Goal: Task Accomplishment & Management: Use online tool/utility

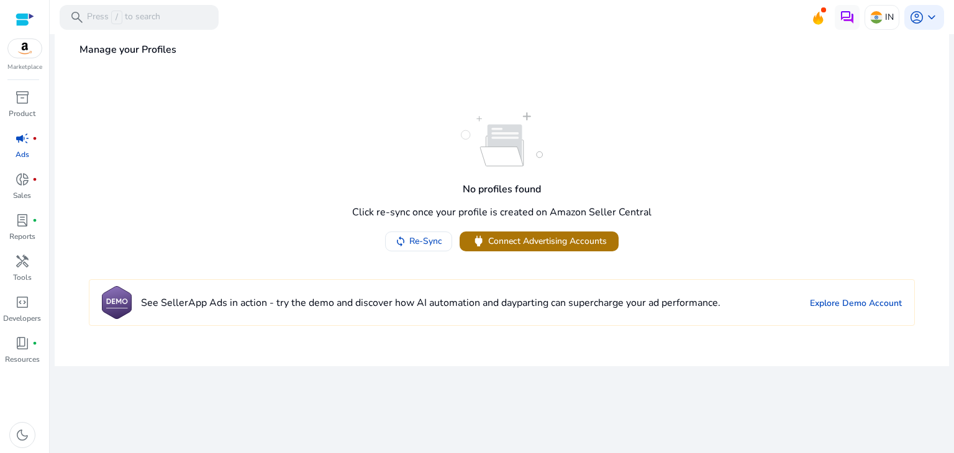
click at [542, 247] on span "Connect Advertising Accounts" at bounding box center [547, 241] width 119 height 13
click at [842, 305] on link "Explore Demo Account" at bounding box center [856, 303] width 92 height 13
click at [821, 301] on link "Explore Demo Account" at bounding box center [856, 303] width 92 height 13
